Goal: Navigation & Orientation: Find specific page/section

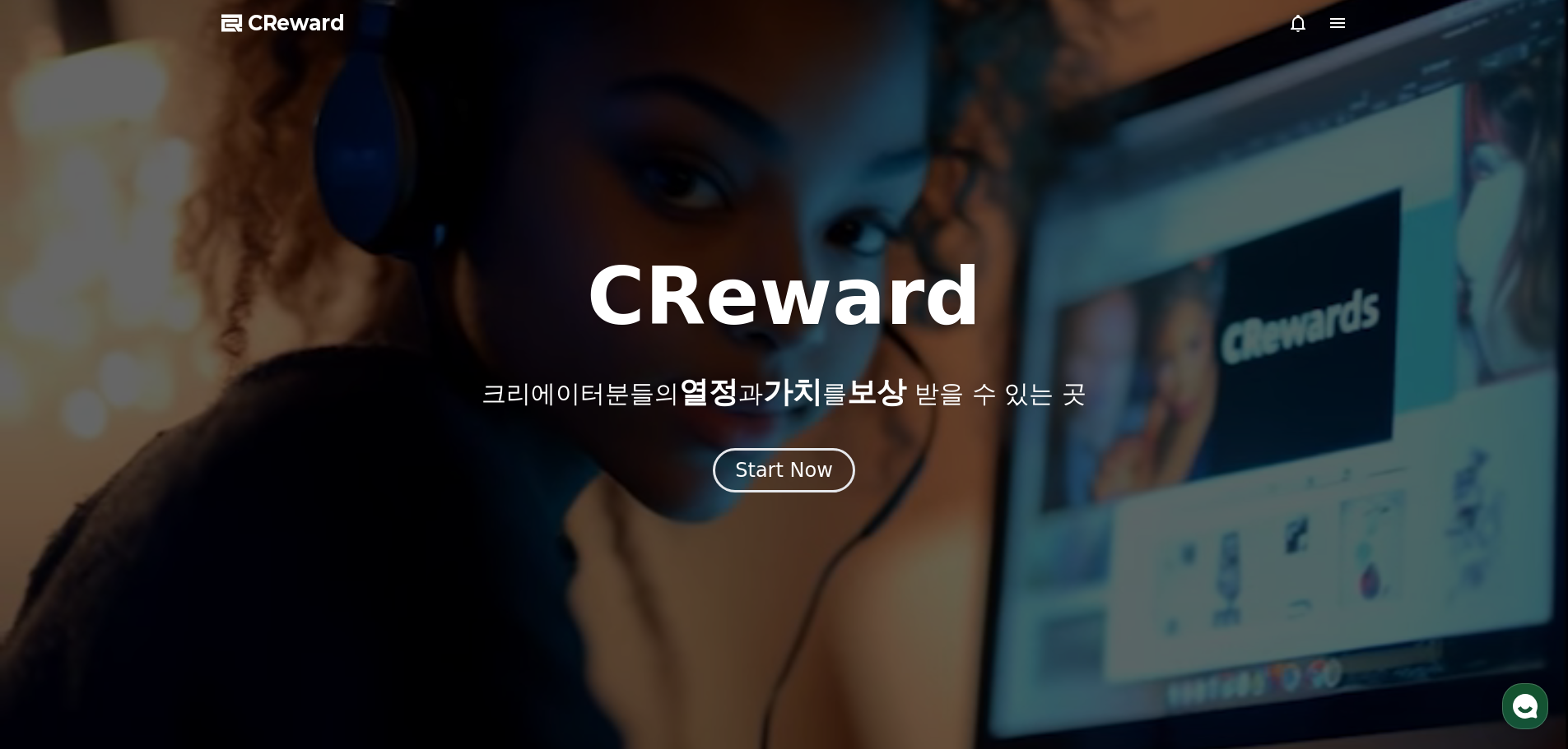
click at [1331, 23] on icon at bounding box center [1337, 23] width 15 height 10
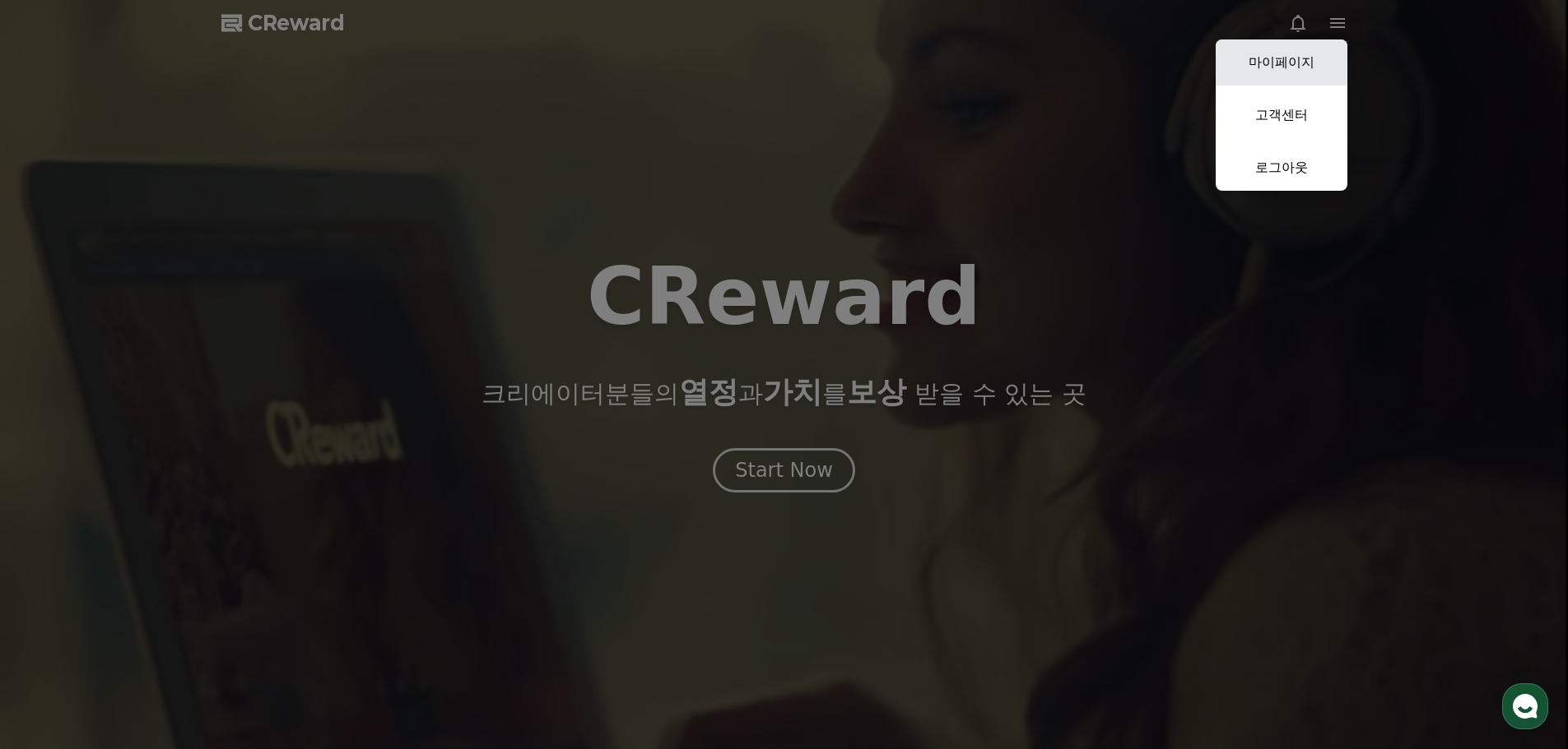
click at [1295, 52] on link "마이페이지" at bounding box center [1282, 62] width 132 height 46
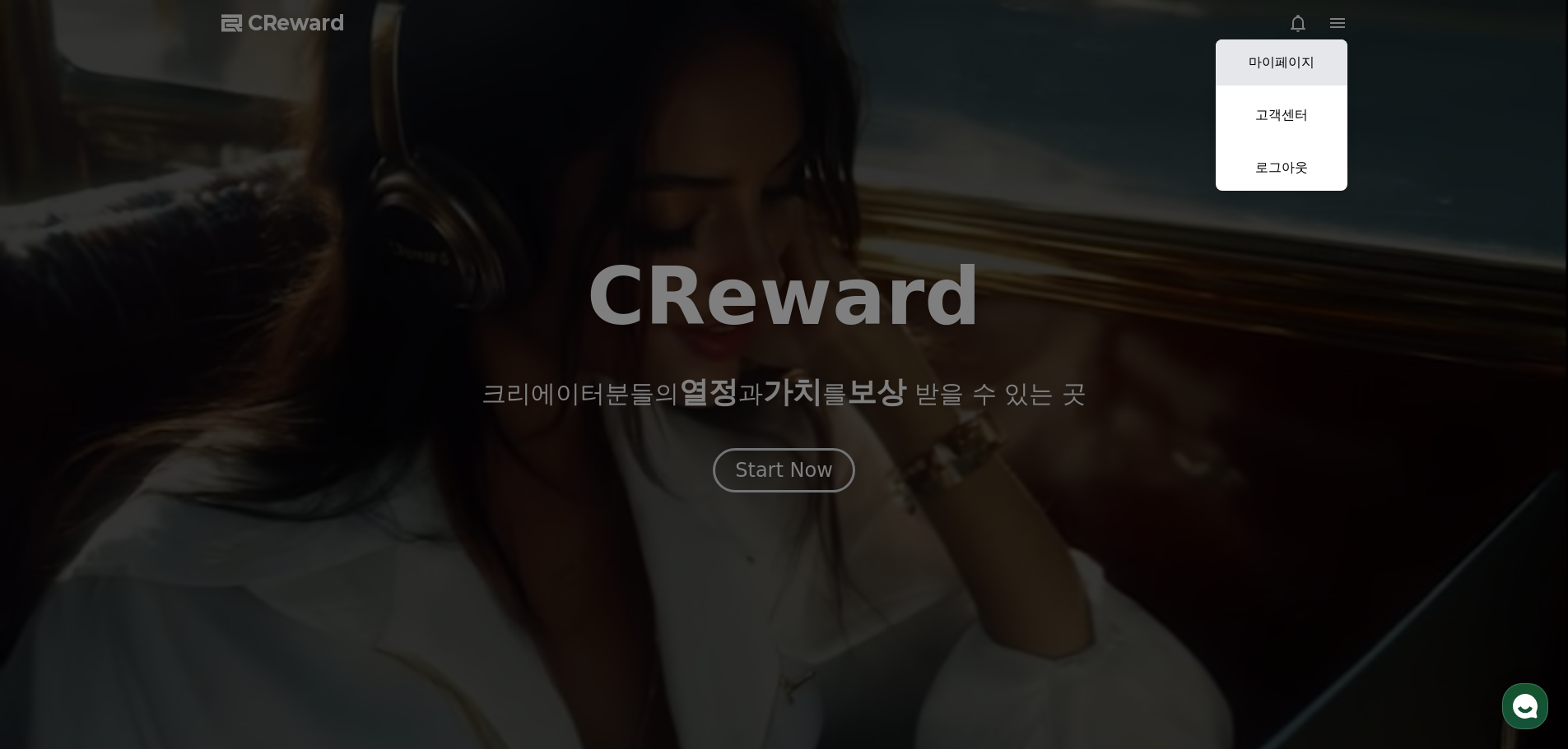
select select "**********"
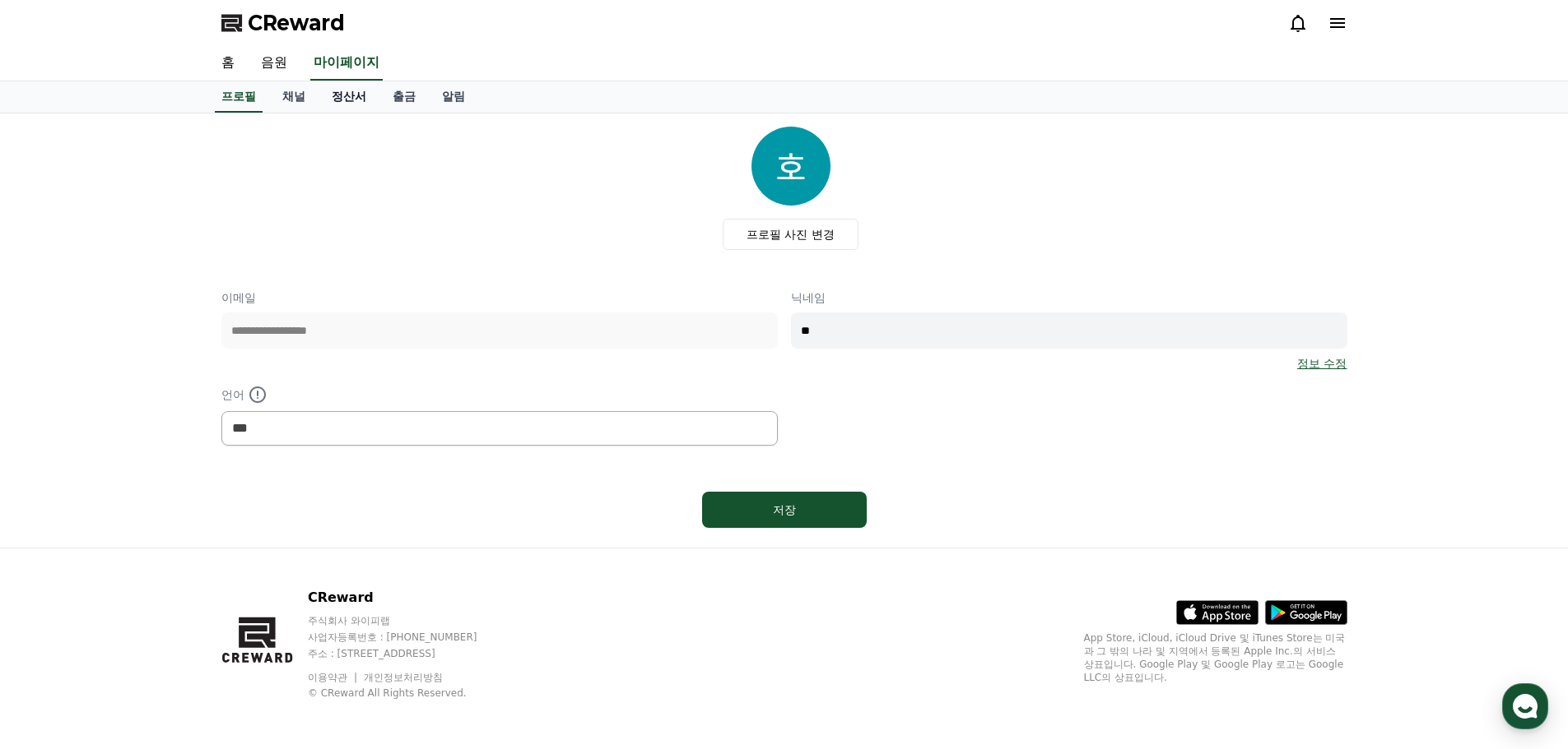
click at [346, 98] on link "정산서" at bounding box center [349, 98] width 61 height 32
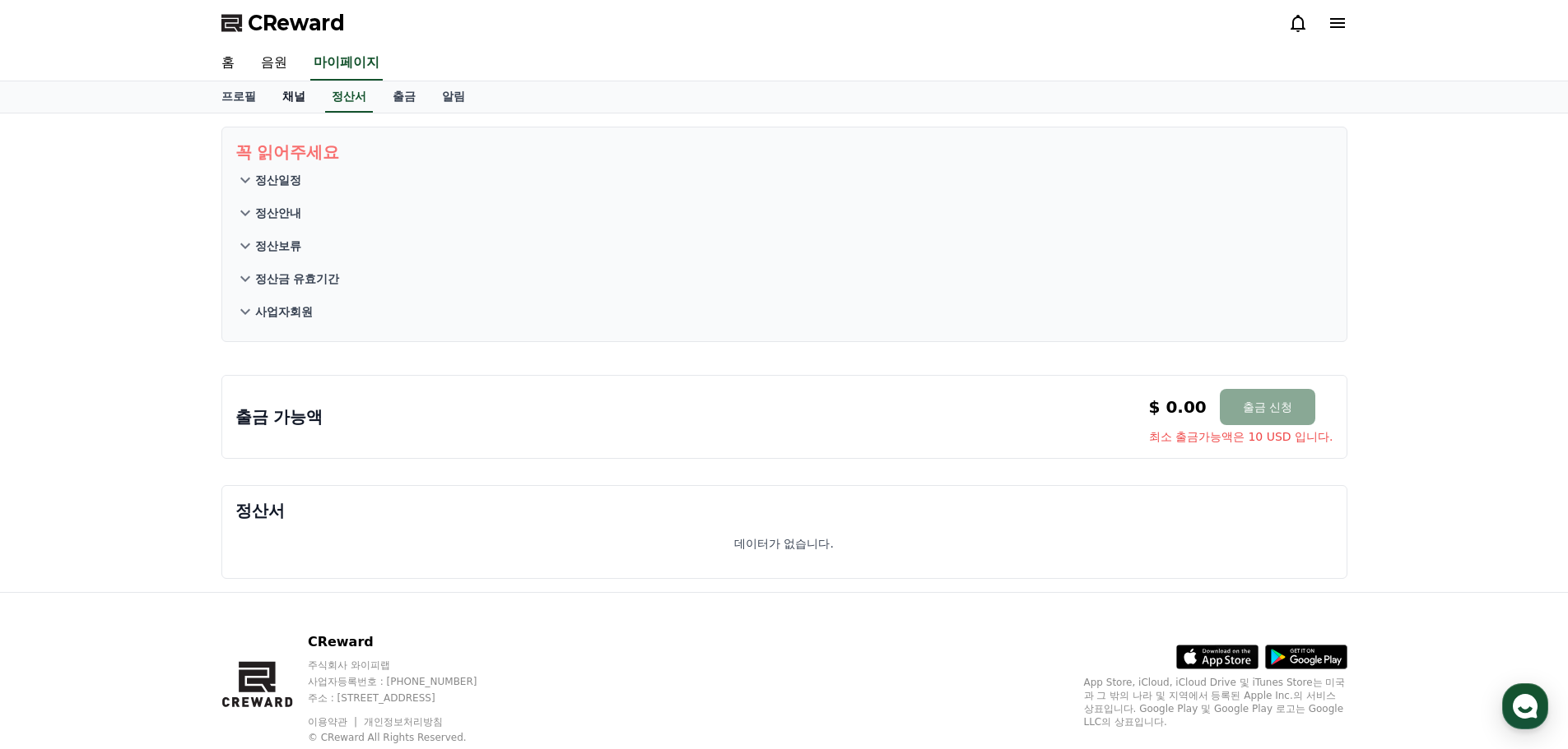
click at [303, 99] on link "채널" at bounding box center [294, 98] width 49 height 32
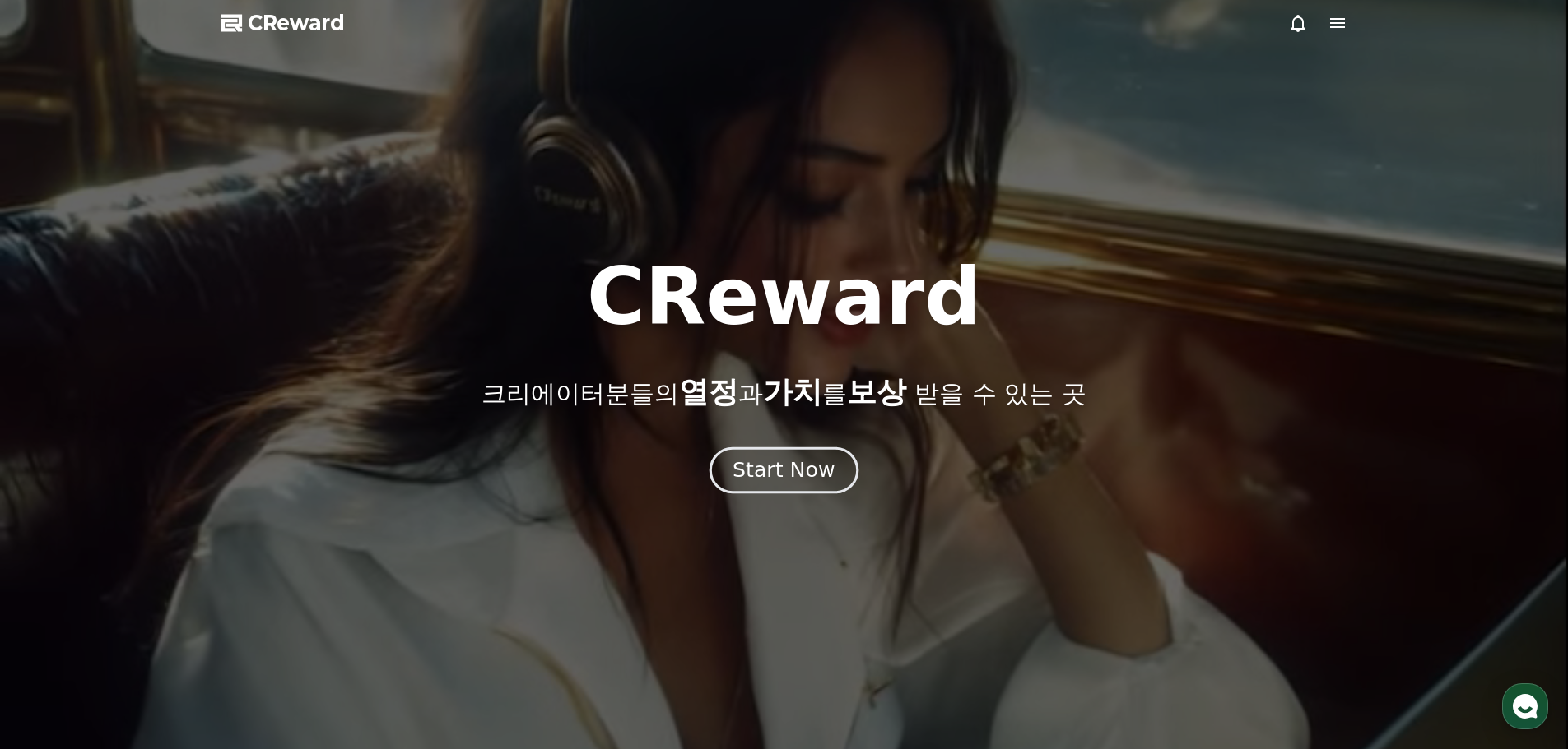
click at [770, 481] on div "Start Now" at bounding box center [784, 470] width 103 height 28
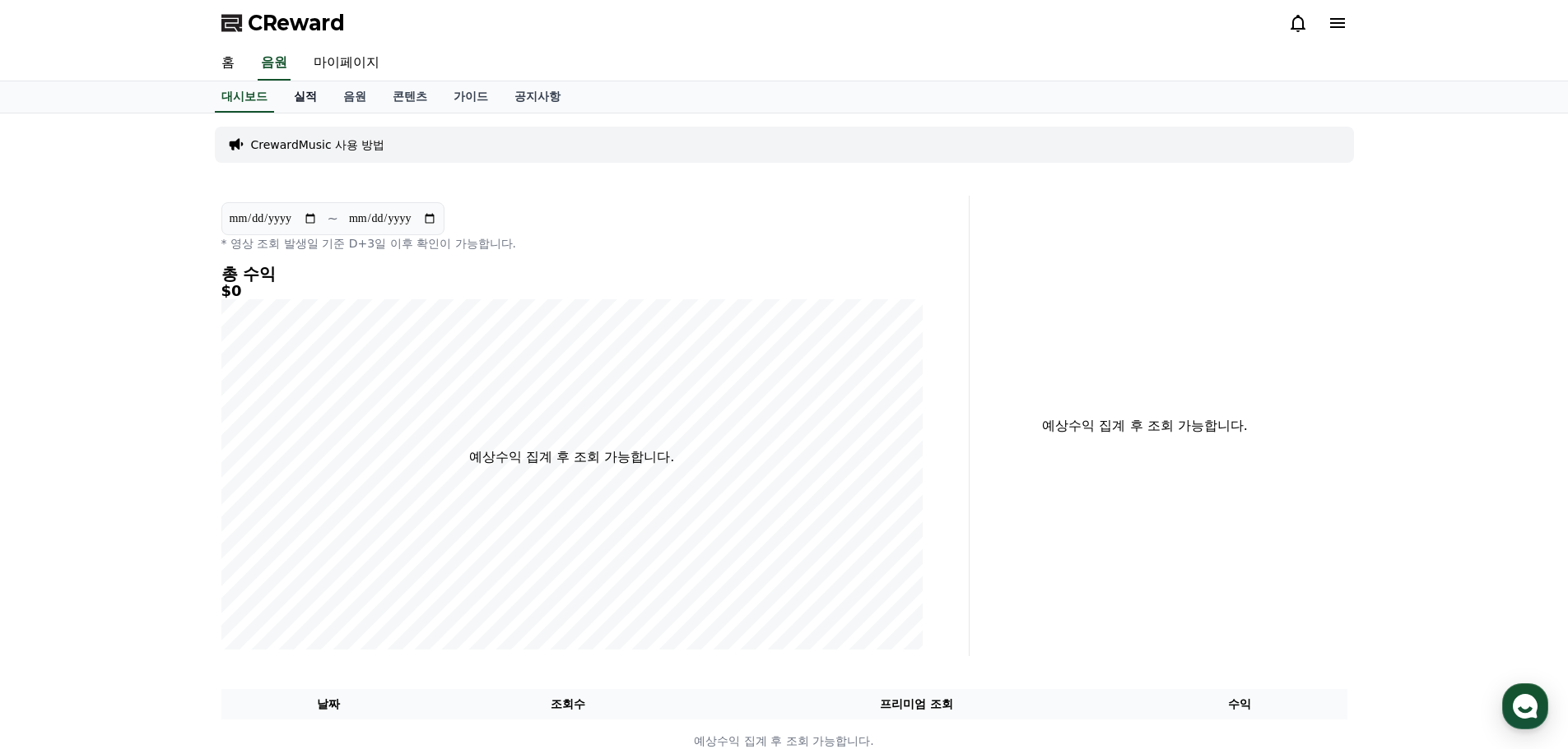
click at [312, 98] on link "실적" at bounding box center [306, 98] width 49 height 32
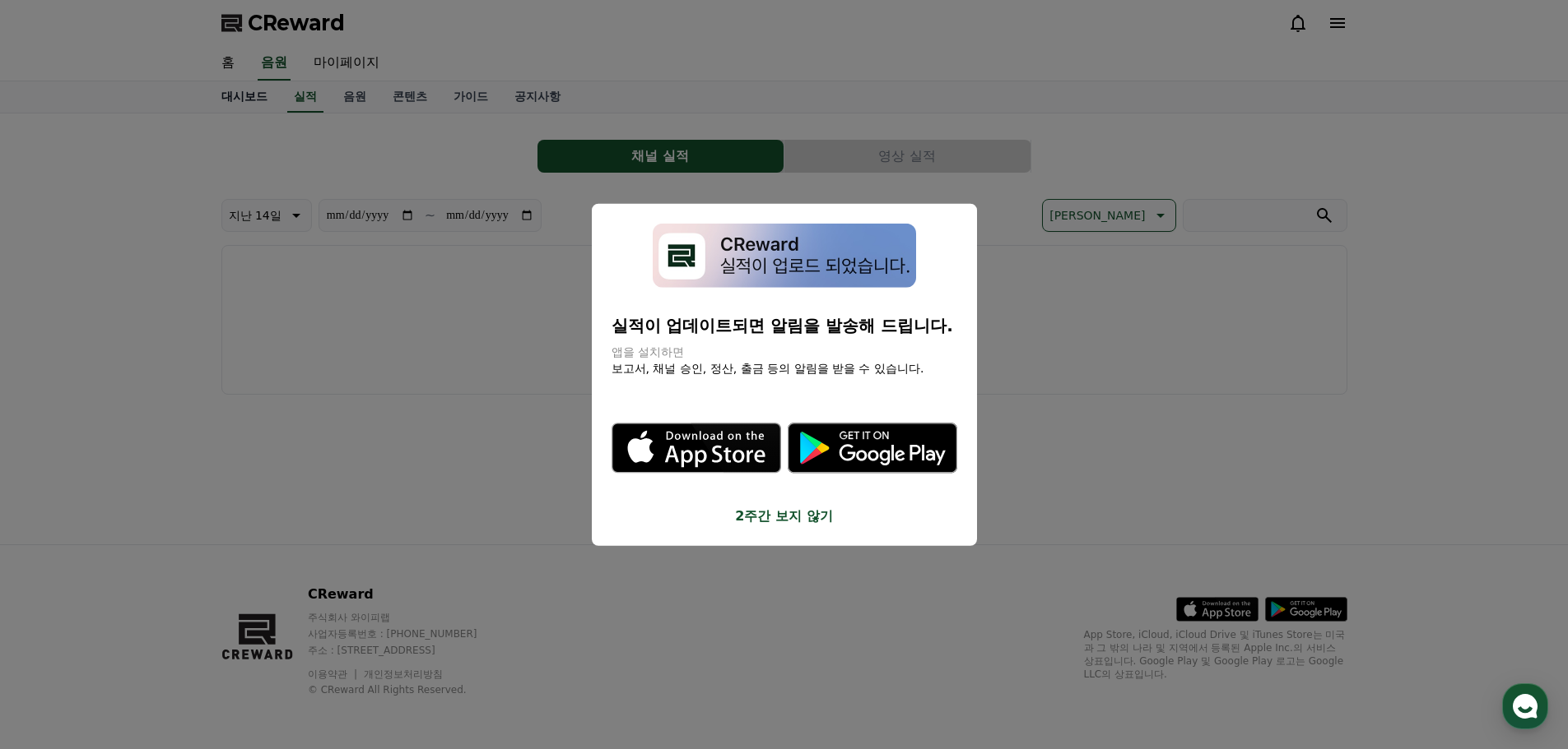
click at [222, 94] on button "close modal" at bounding box center [784, 374] width 1568 height 749
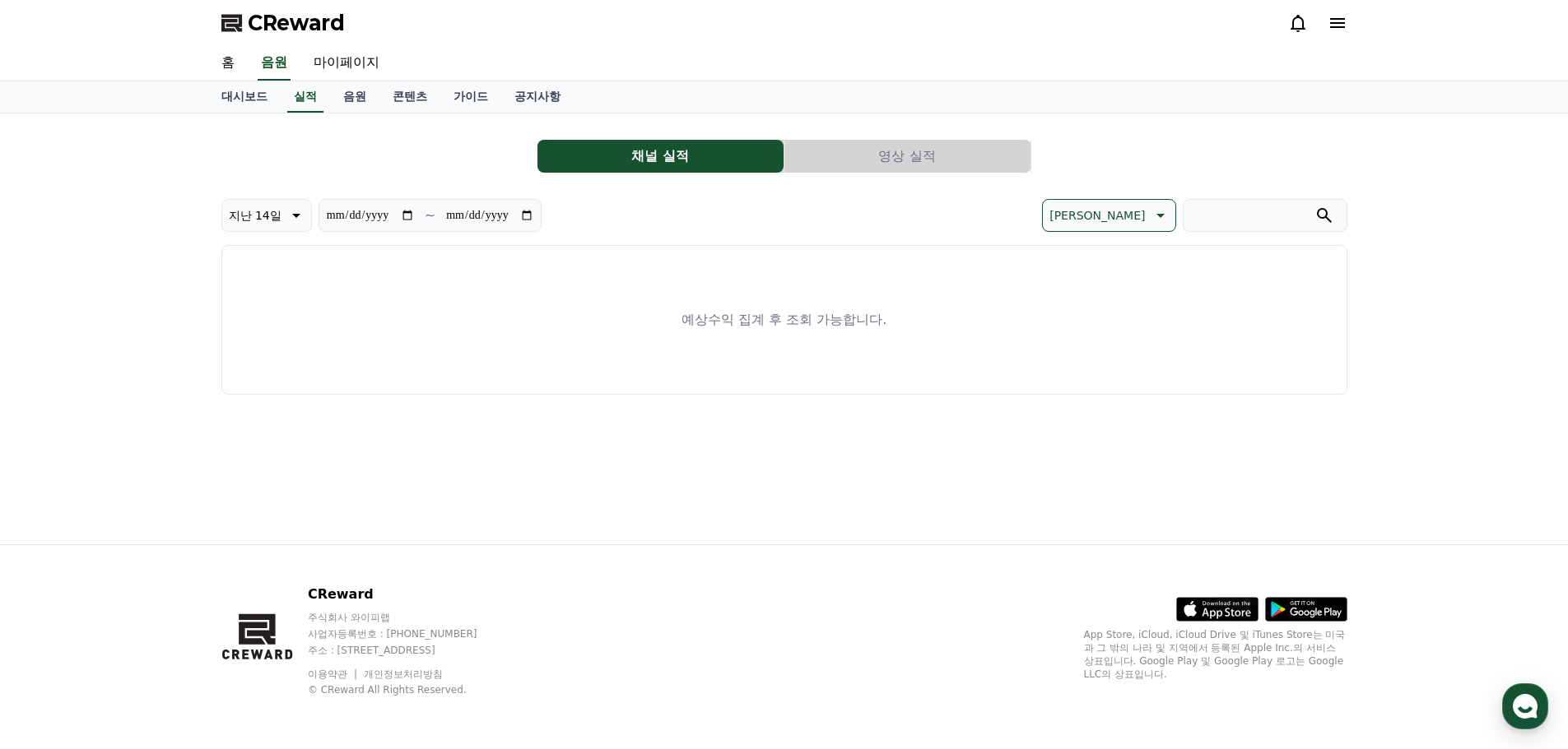
click at [888, 155] on button "영상 실적" at bounding box center [908, 156] width 247 height 33
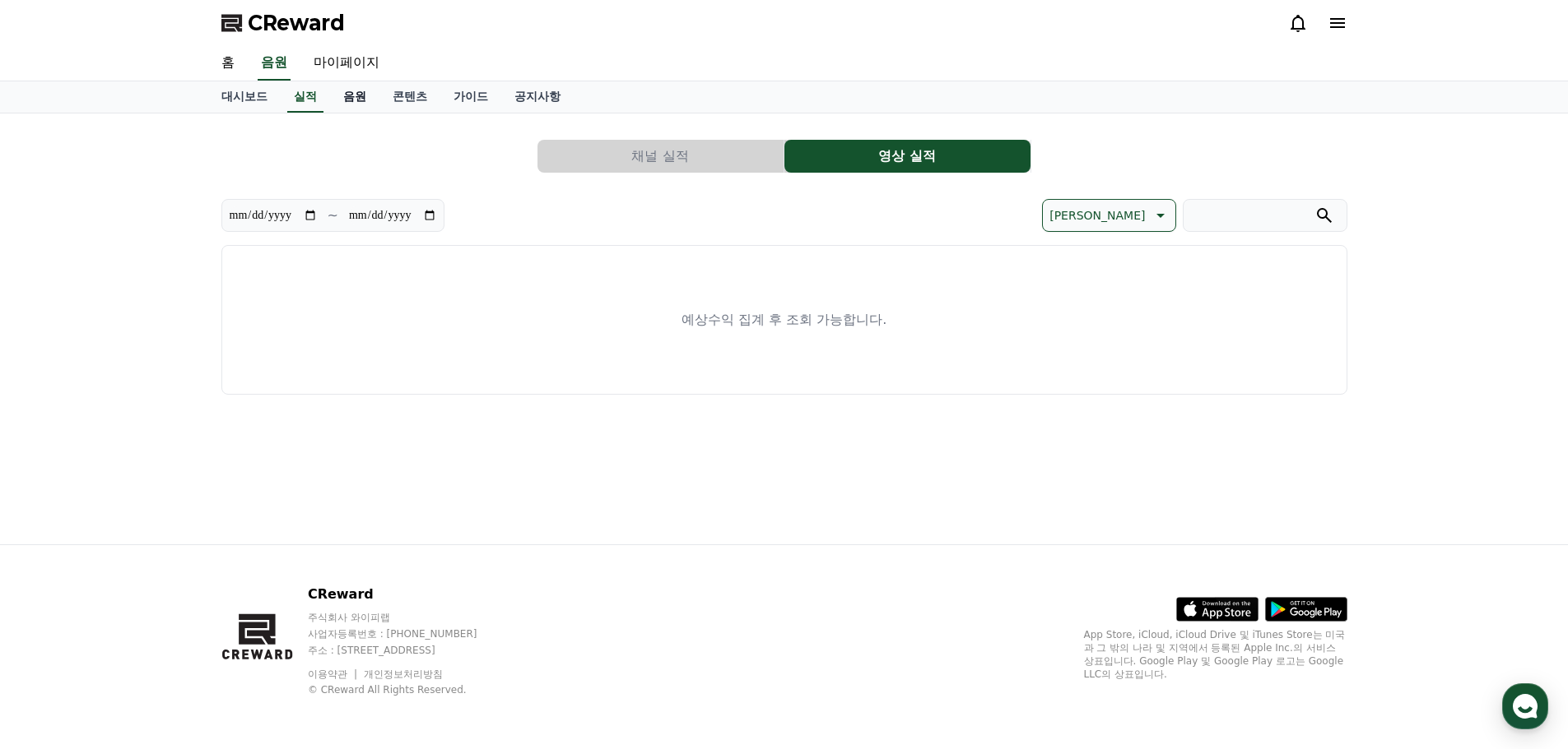
click at [366, 85] on link "음원" at bounding box center [355, 98] width 49 height 32
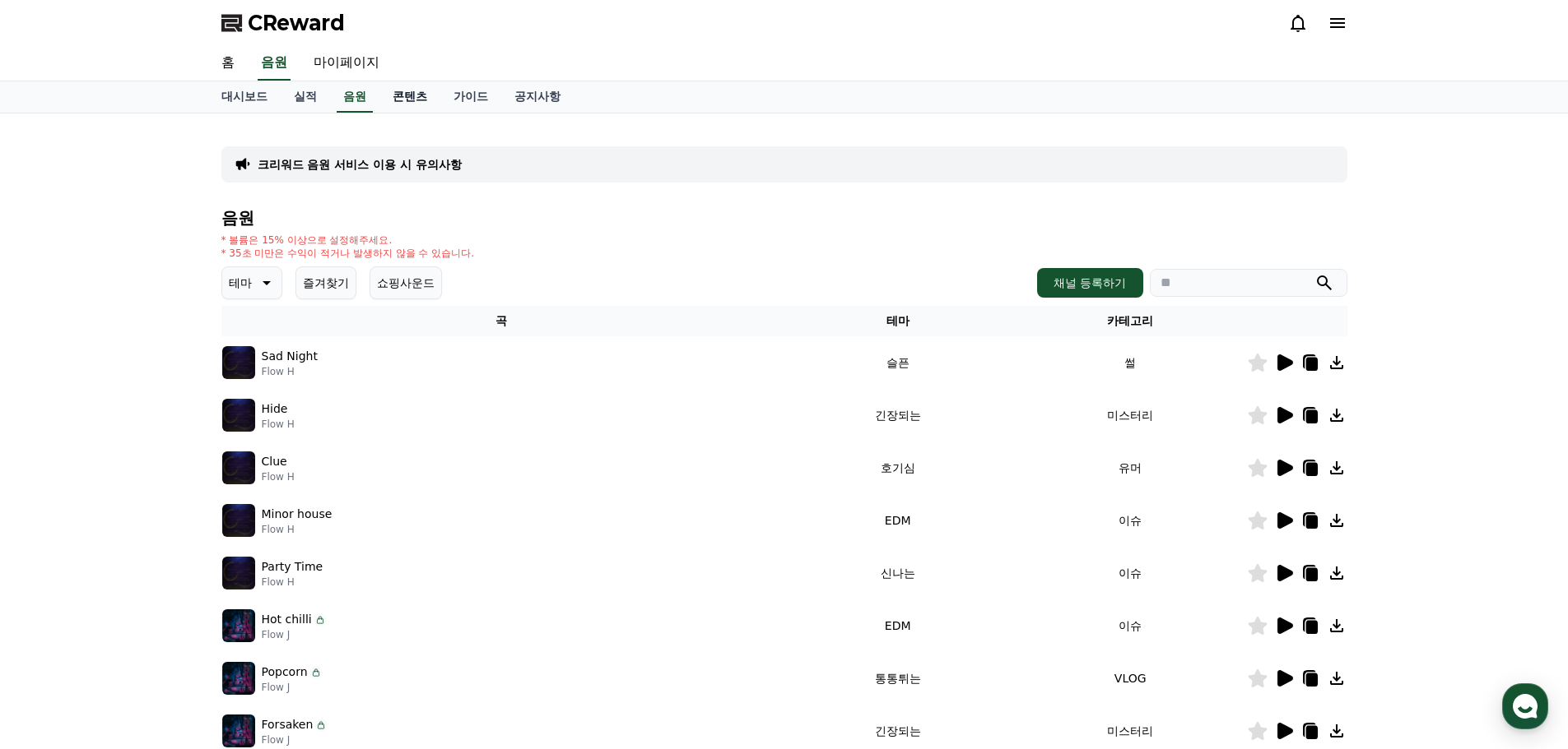
click at [402, 90] on link "콘텐츠" at bounding box center [410, 98] width 61 height 32
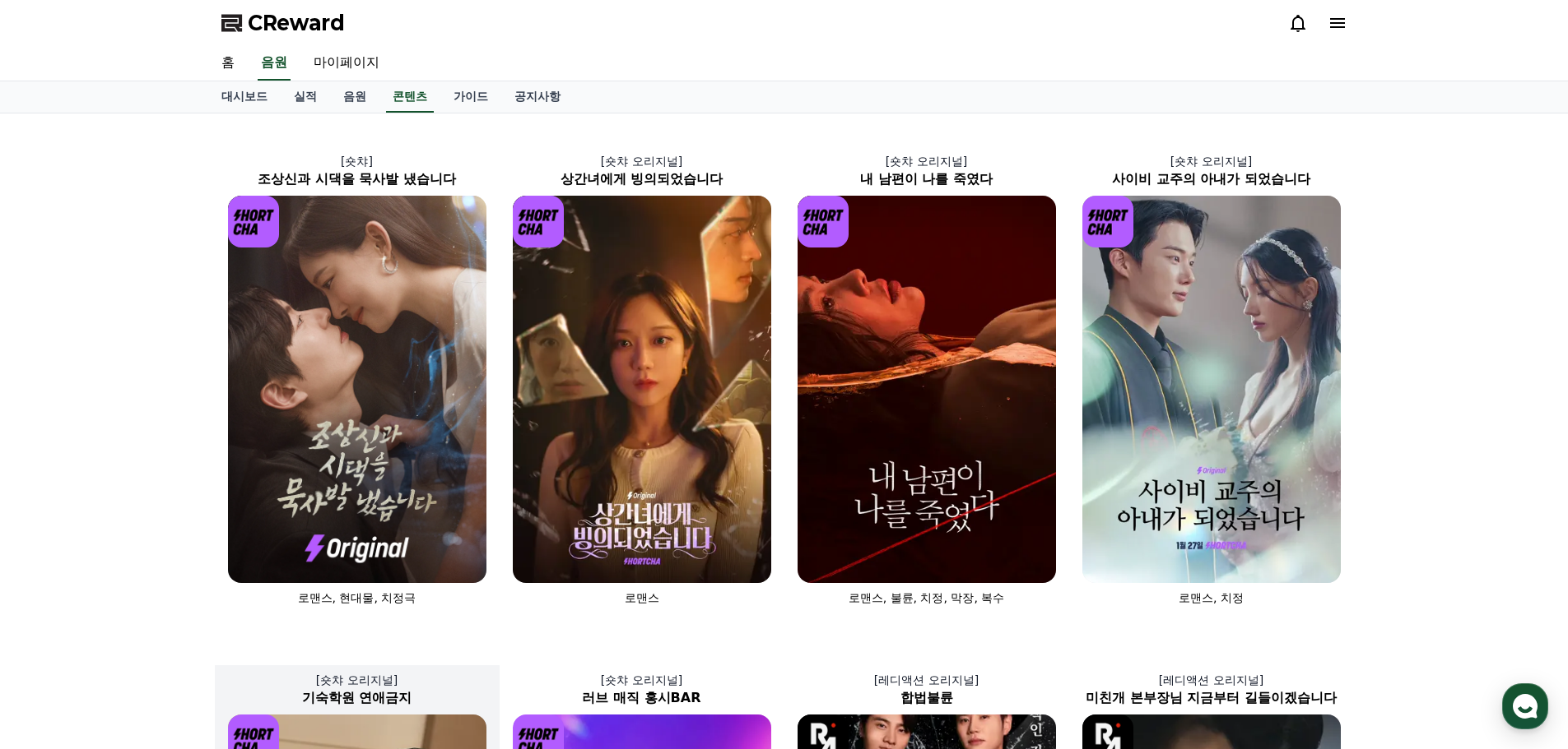
click at [465, 92] on link "가이드" at bounding box center [471, 98] width 61 height 32
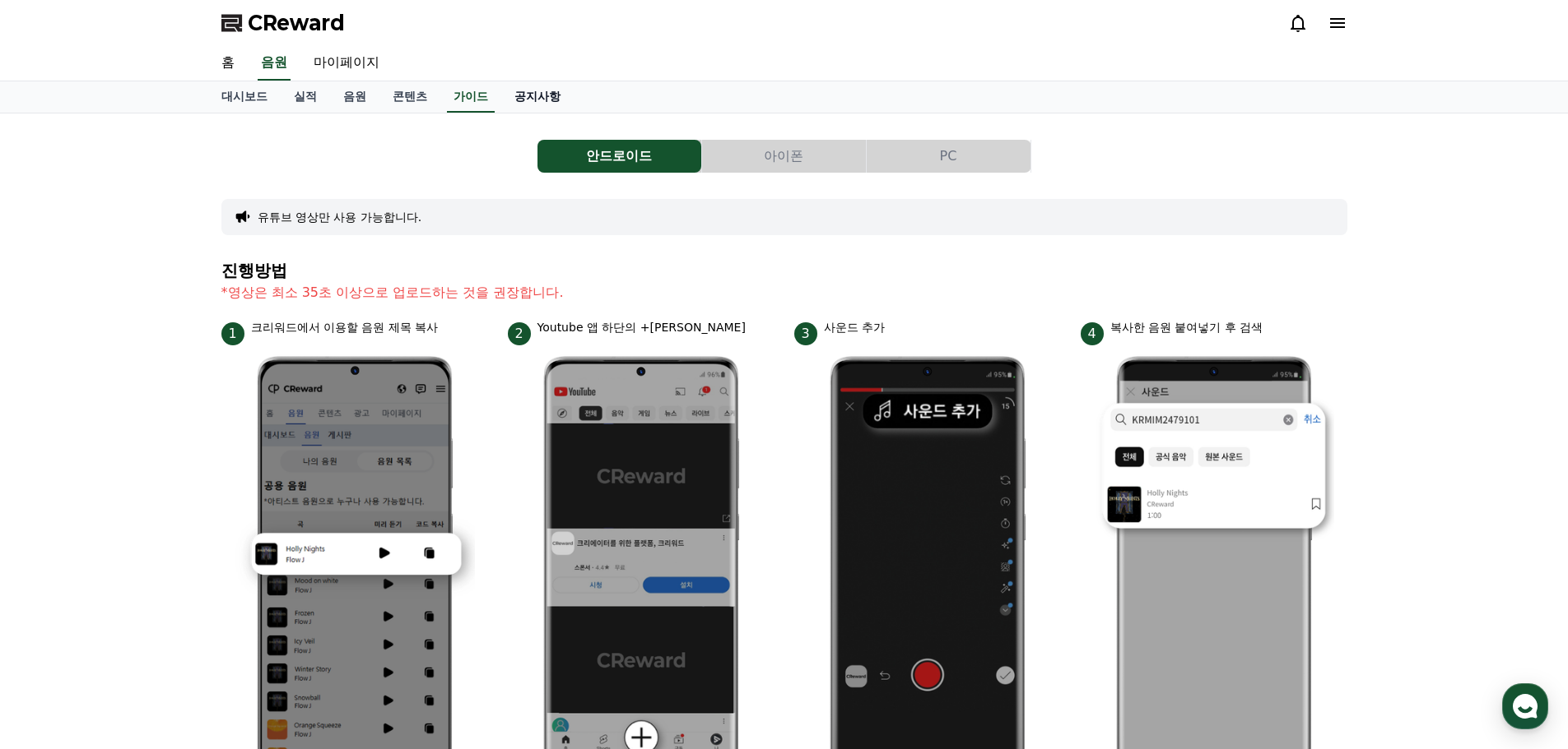
click at [541, 98] on link "공지사항" at bounding box center [536, 98] width 72 height 32
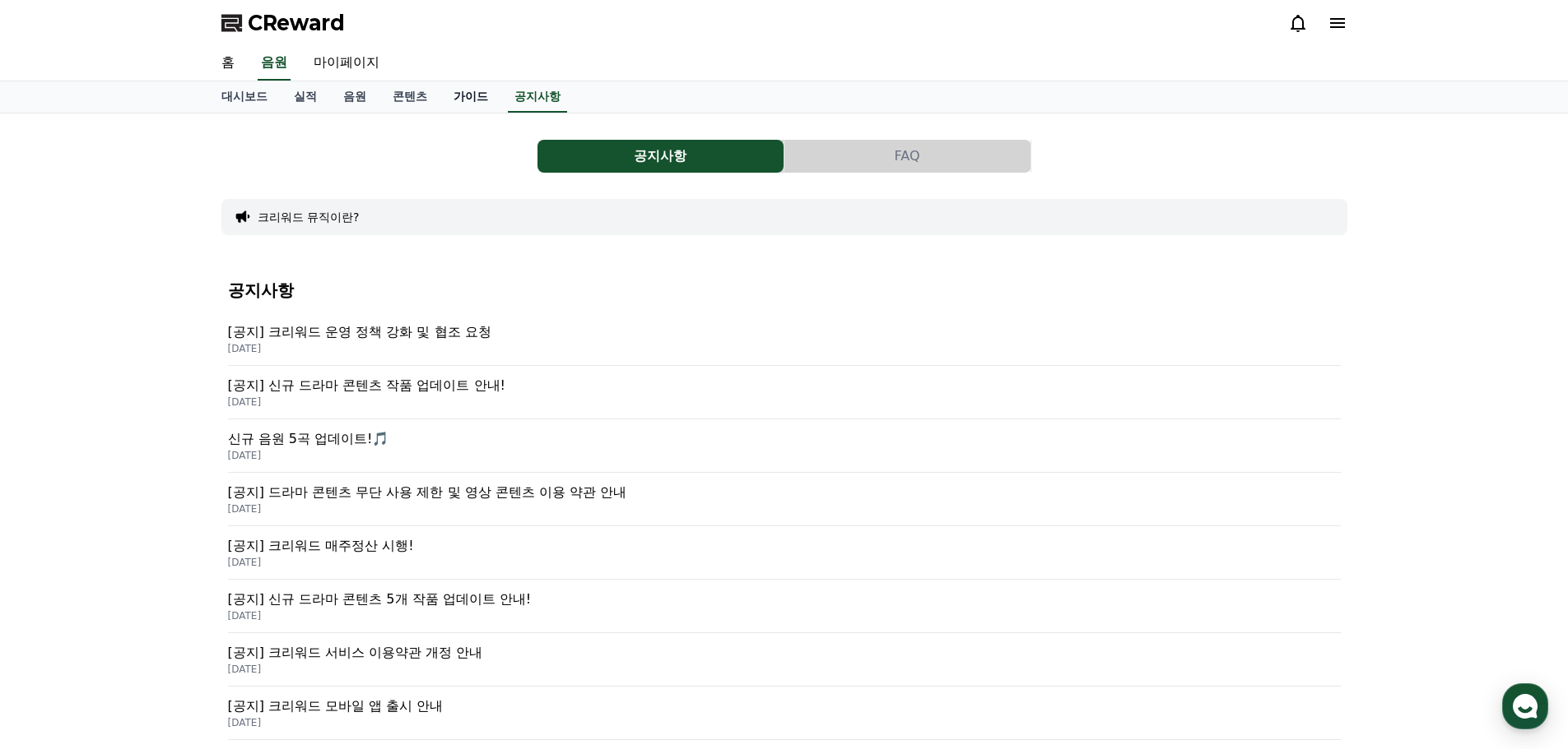
click at [470, 98] on link "가이드" at bounding box center [471, 98] width 61 height 32
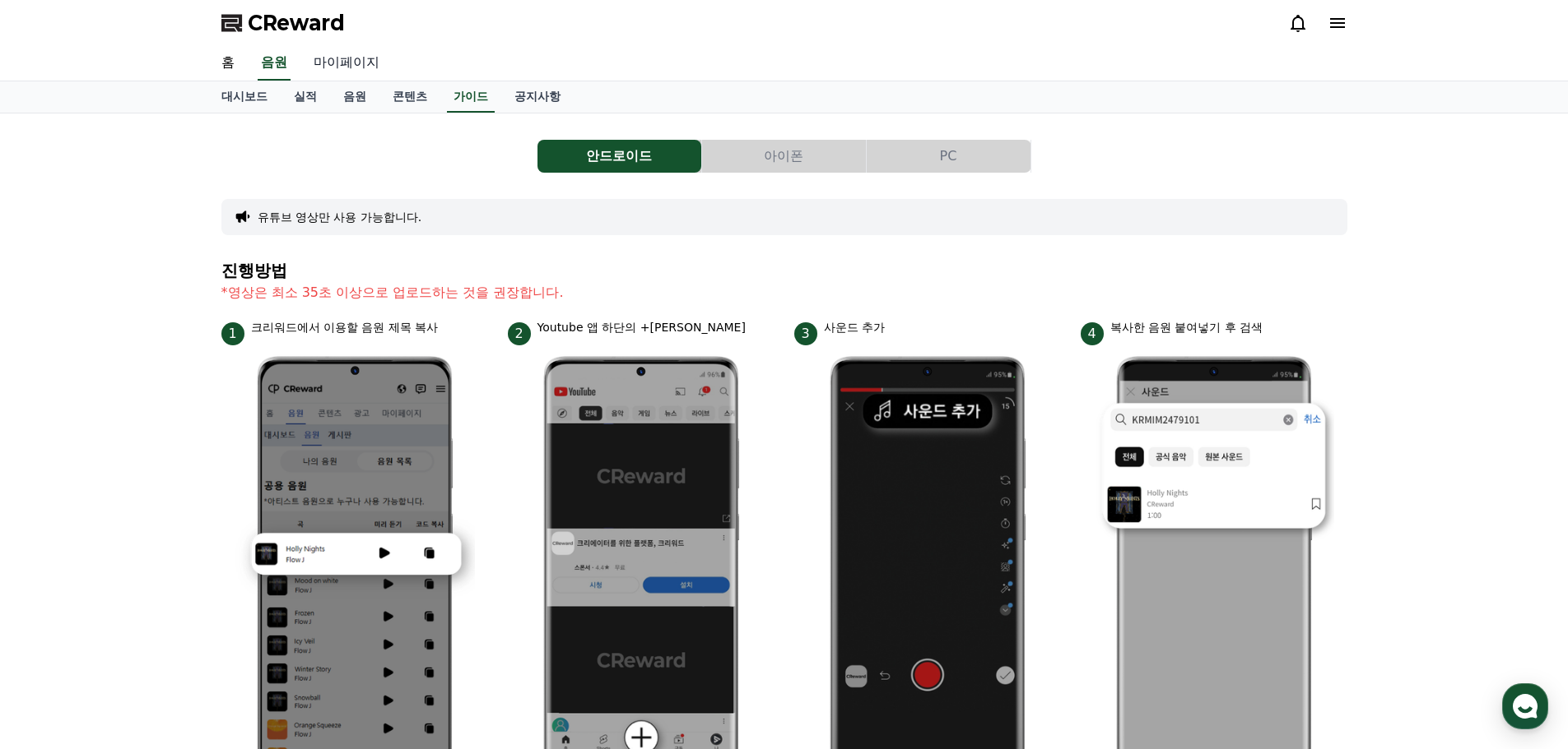
click at [336, 69] on link "마이페이지" at bounding box center [346, 63] width 92 height 34
select select "**********"
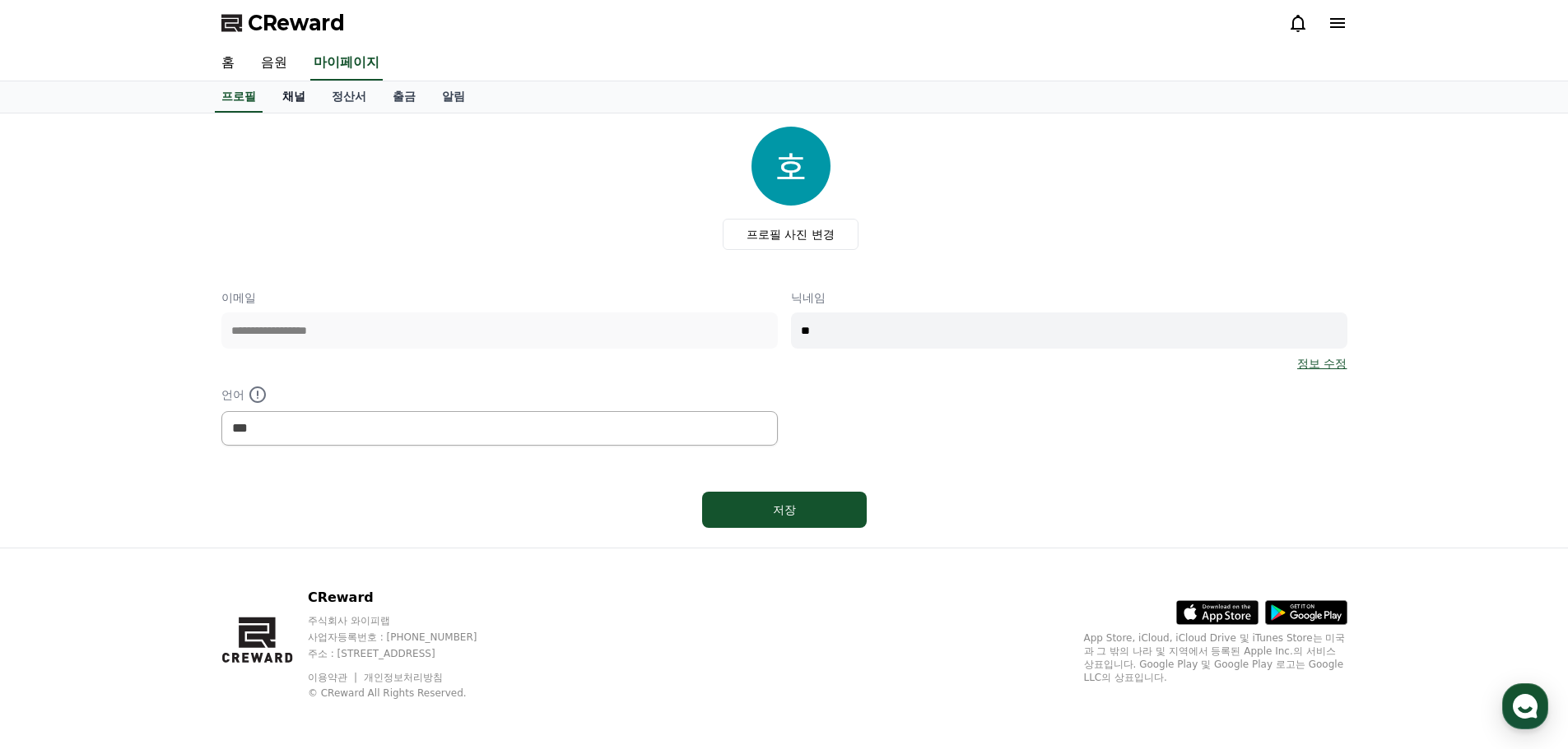
drag, startPoint x: 285, startPoint y: 100, endPoint x: 297, endPoint y: 98, distance: 12.2
click at [285, 99] on link "채널" at bounding box center [294, 98] width 49 height 32
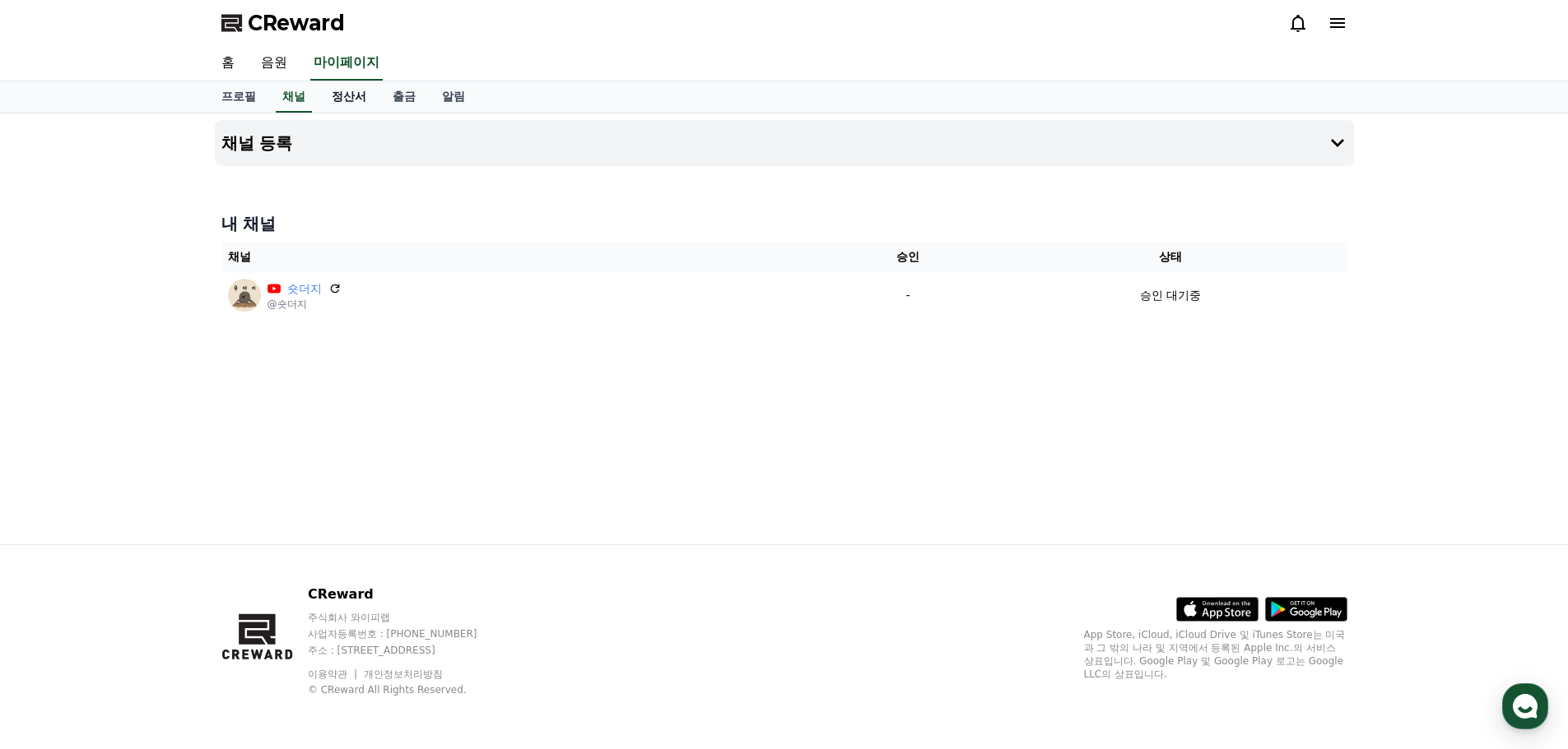
click at [337, 93] on link "정산서" at bounding box center [349, 98] width 61 height 32
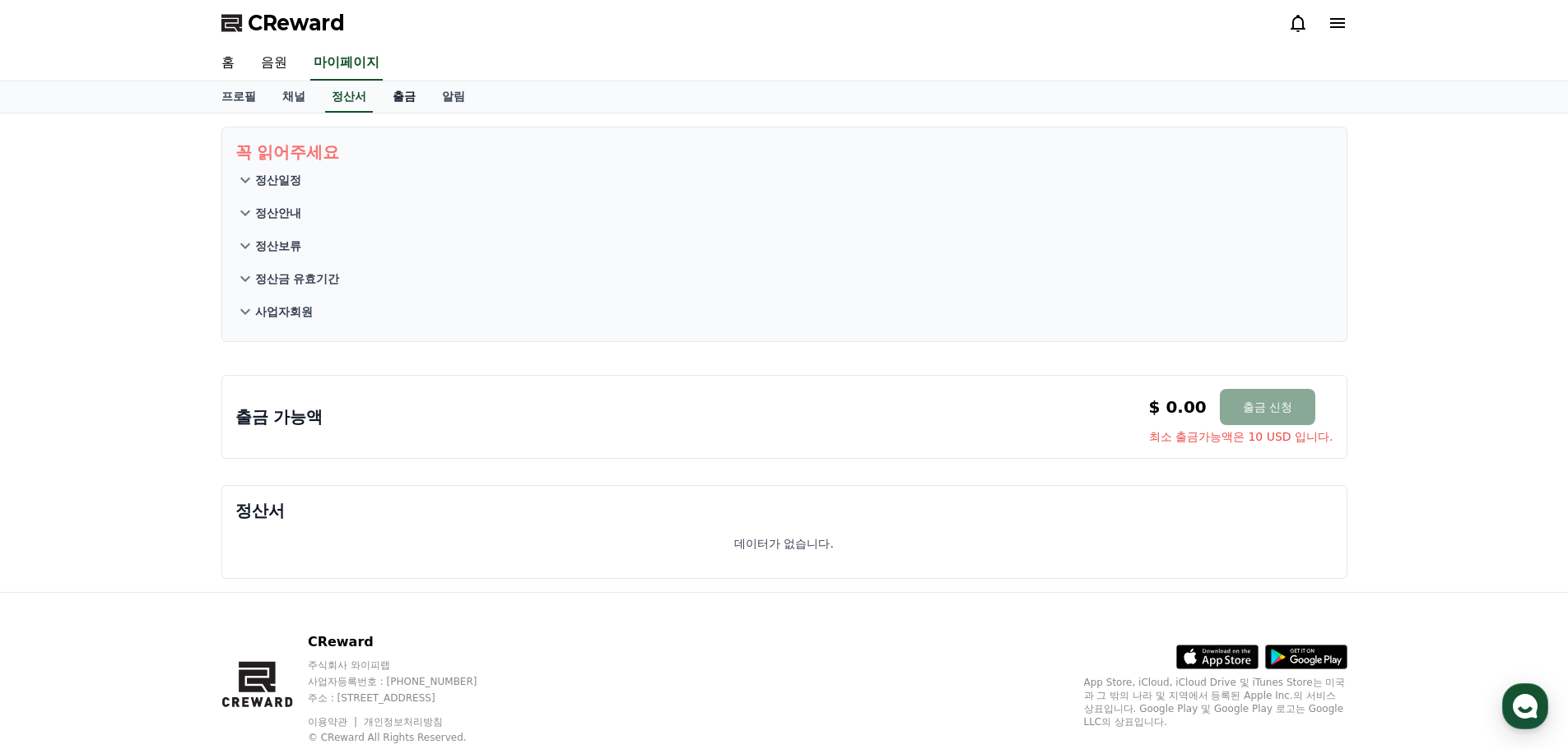
click at [407, 98] on link "출금" at bounding box center [404, 98] width 49 height 32
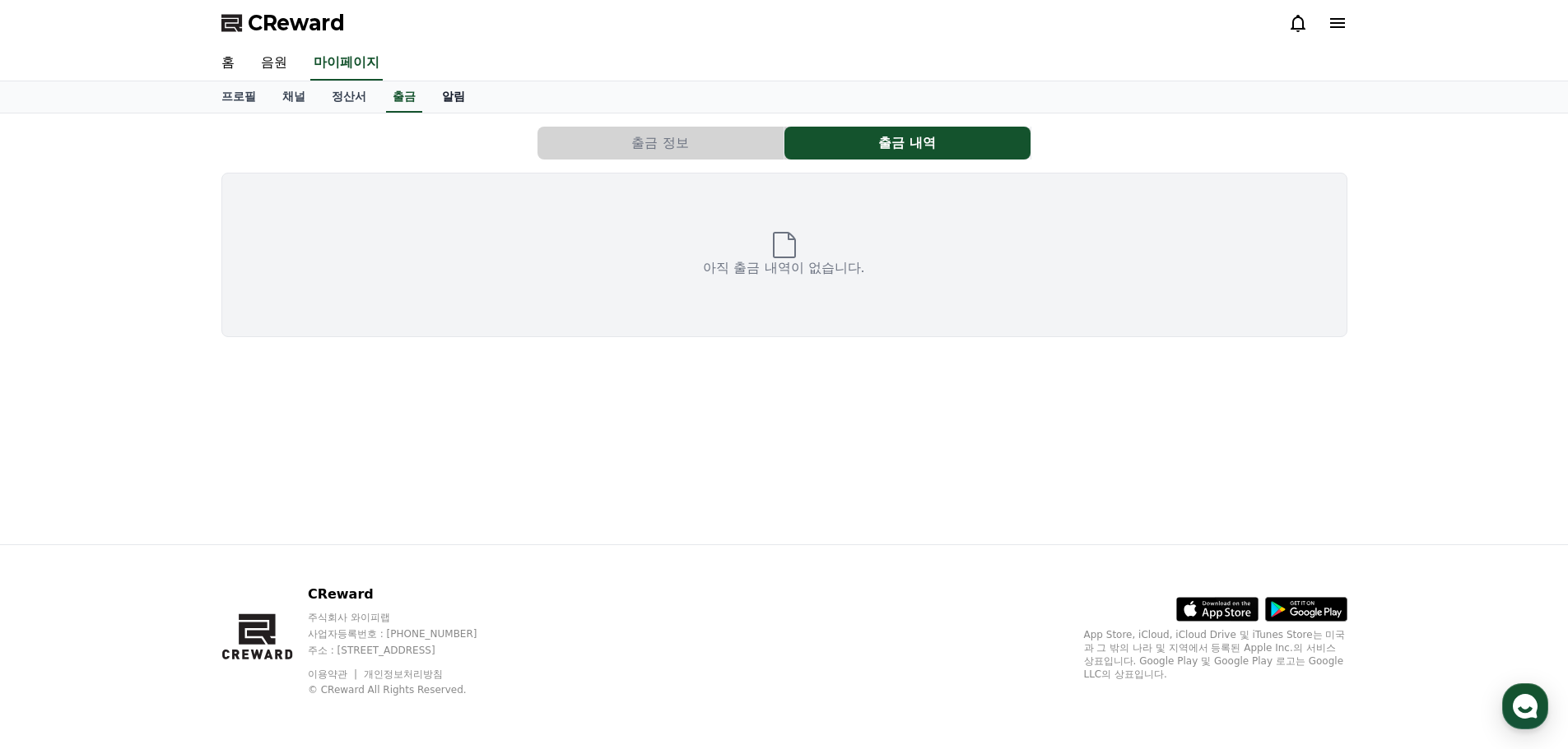
click at [453, 98] on link "알림" at bounding box center [454, 98] width 49 height 32
